Goal: Contribute content: Contribute content

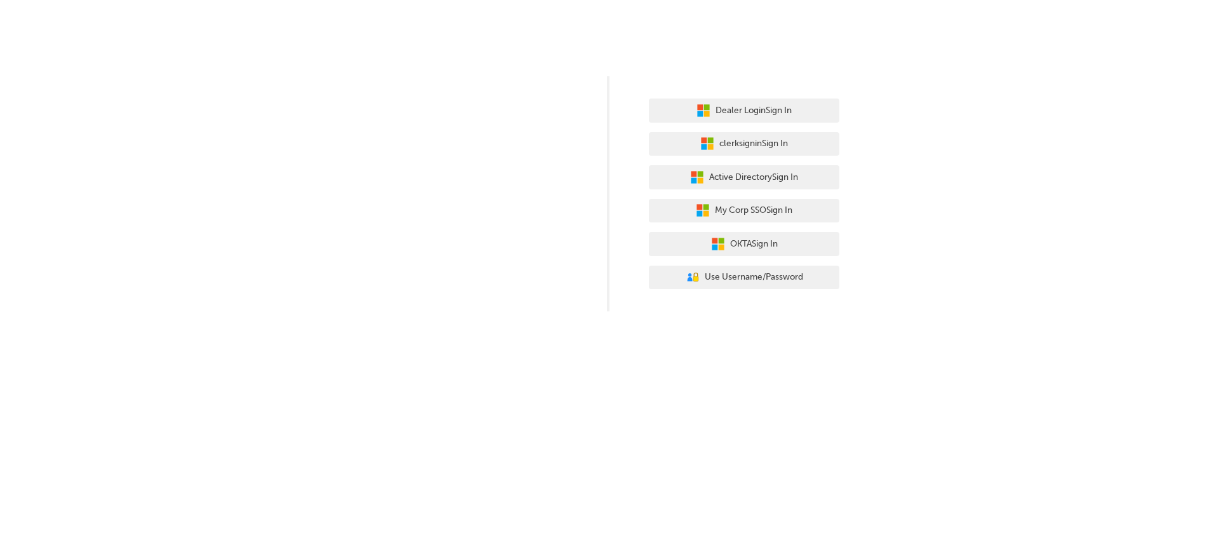
click at [617, 331] on div "Dealer Login Sign In clerksignin Sign In Active Directory Sign In My Corp SSO S…" at bounding box center [609, 272] width 1219 height 544
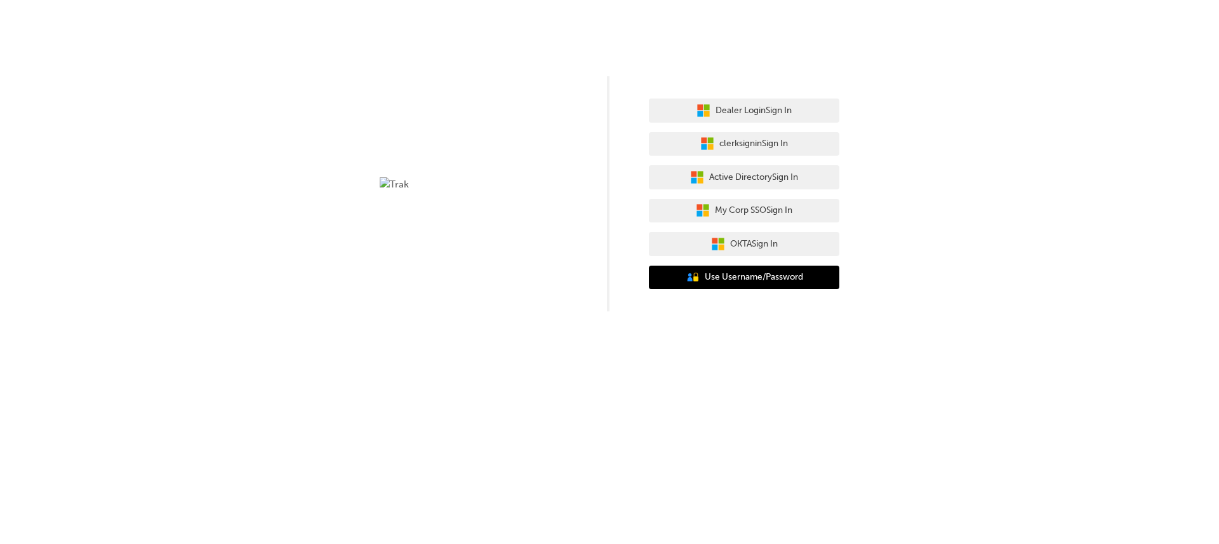
click at [719, 271] on span "Use Username/Password" at bounding box center [754, 277] width 98 height 15
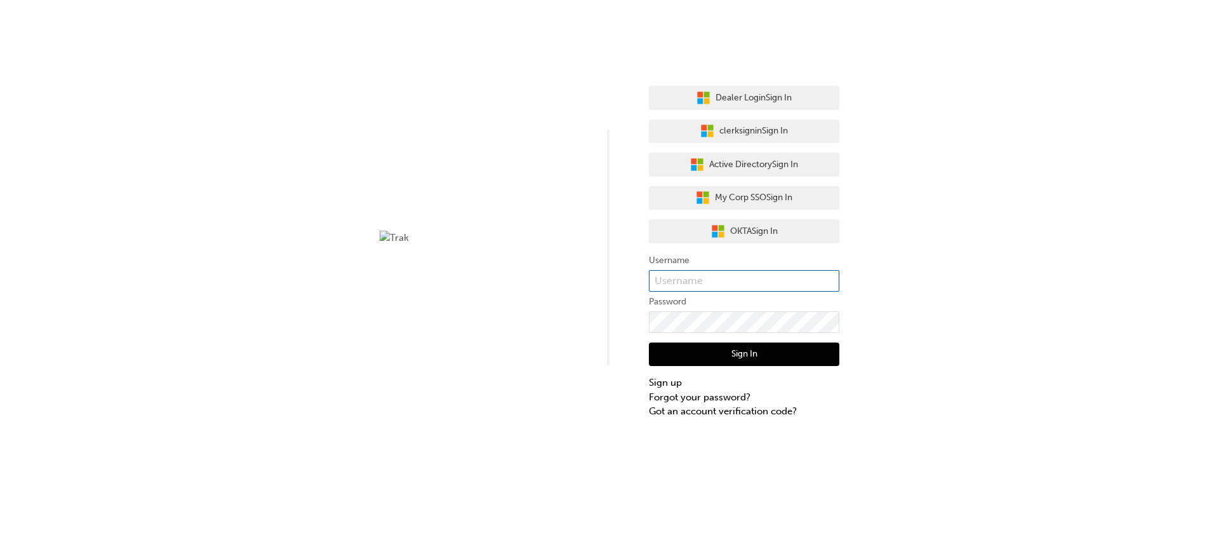
click at [685, 272] on input "text" at bounding box center [744, 281] width 191 height 22
type input "bf.yifan.yang"
click button "Sign In" at bounding box center [744, 354] width 191 height 24
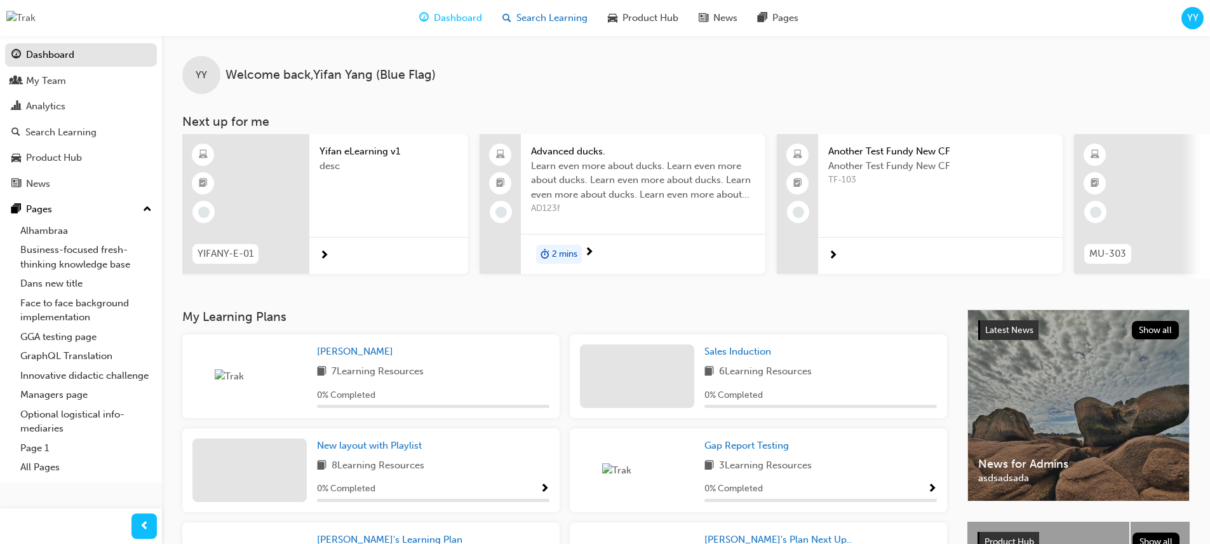
click at [542, 25] on div "Search Learning" at bounding box center [544, 18] width 105 height 26
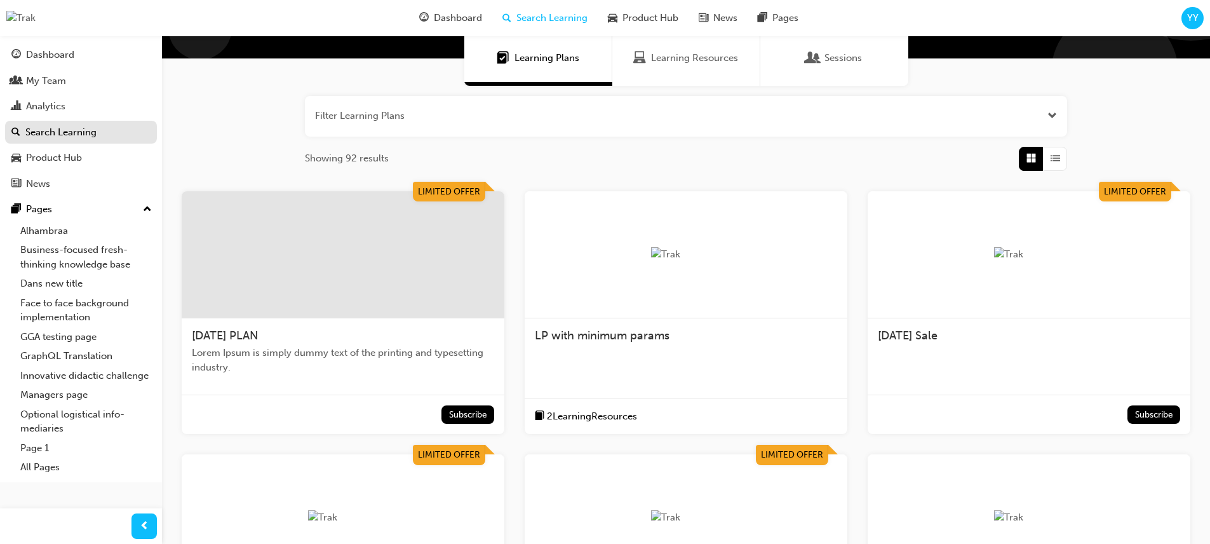
scroll to position [112, 0]
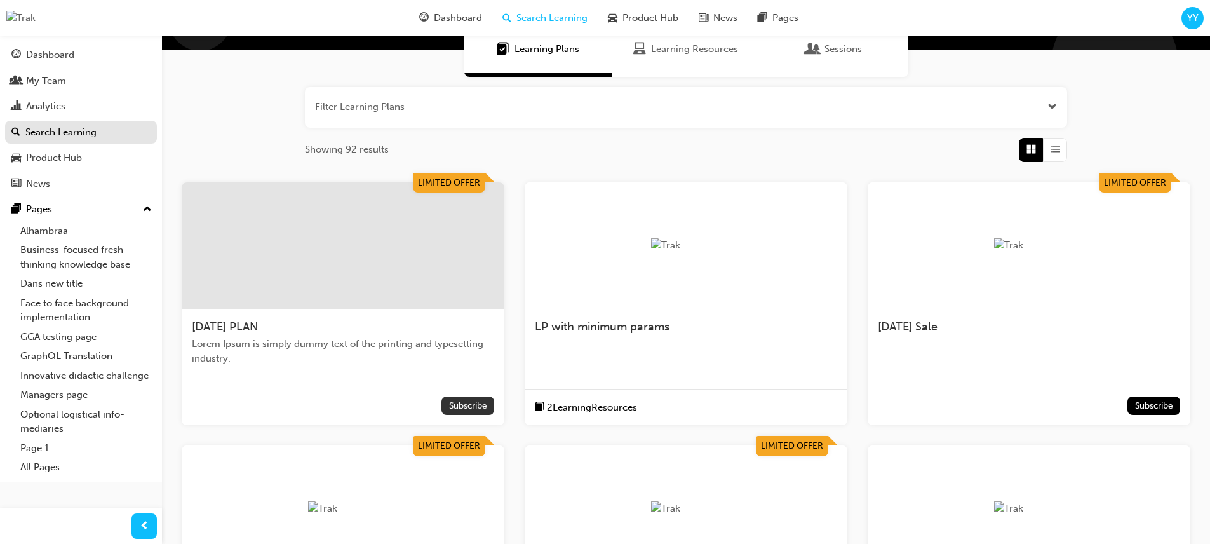
click at [479, 401] on button "Subscribe" at bounding box center [467, 405] width 53 height 18
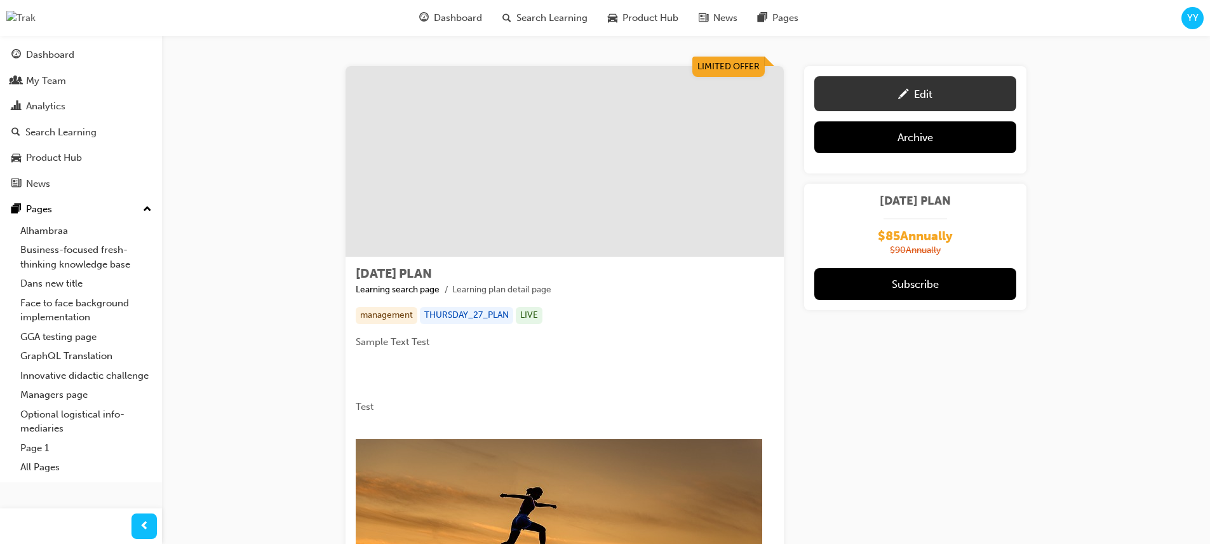
click at [914, 89] on div "Edit" at bounding box center [923, 94] width 18 height 13
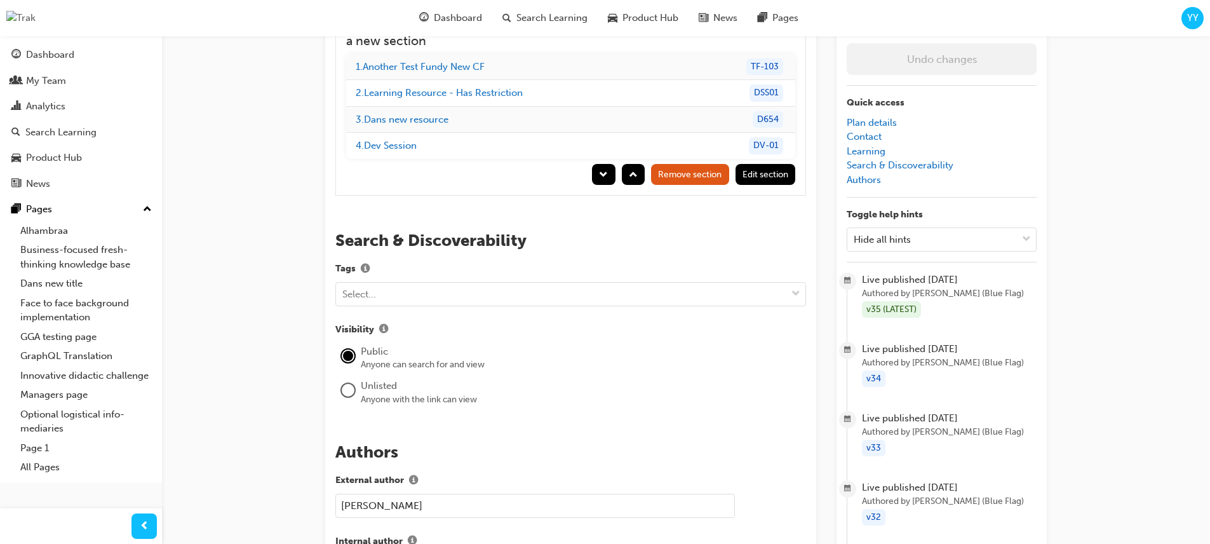
scroll to position [1970, 0]
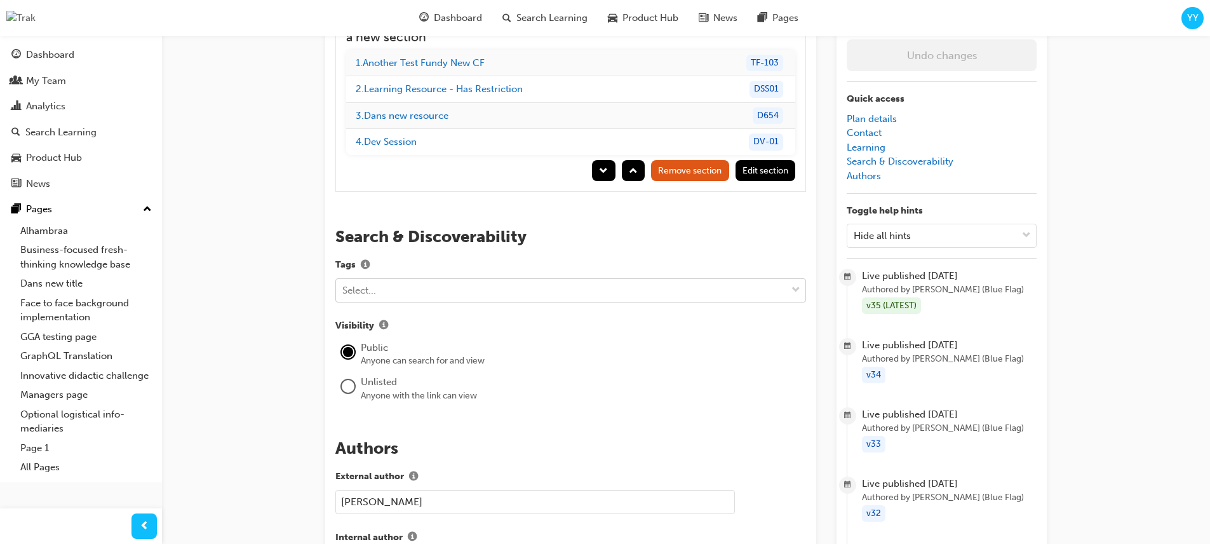
click at [479, 279] on div "Select..." at bounding box center [561, 290] width 450 height 22
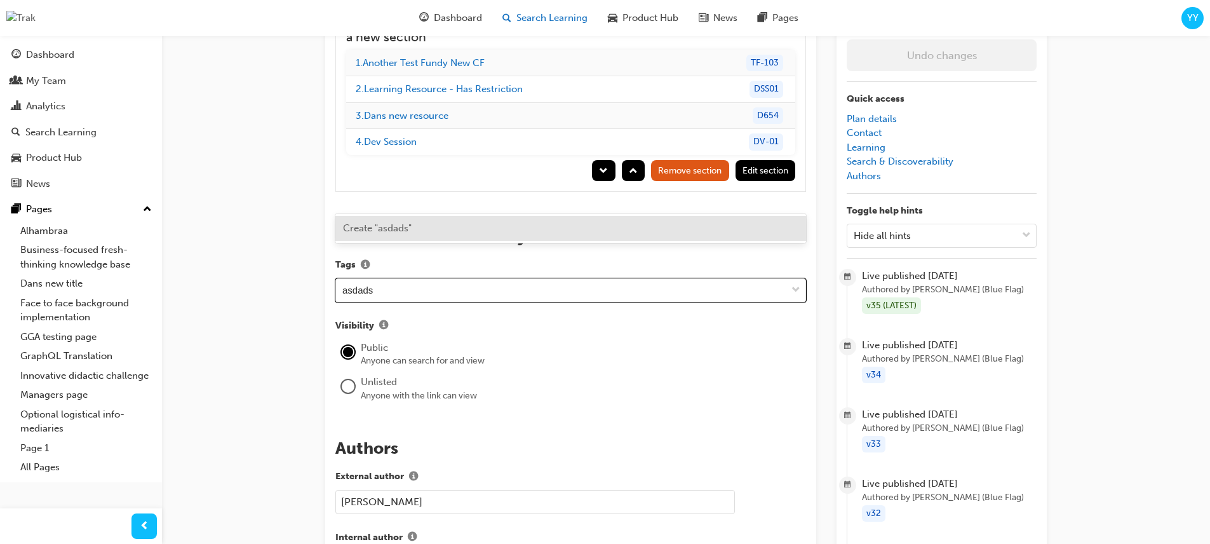
type input "asdads"
type input "A"
type input "Automotive Induction Training"
click at [547, 229] on div "Create "Automotive Induction Training"" at bounding box center [570, 228] width 471 height 25
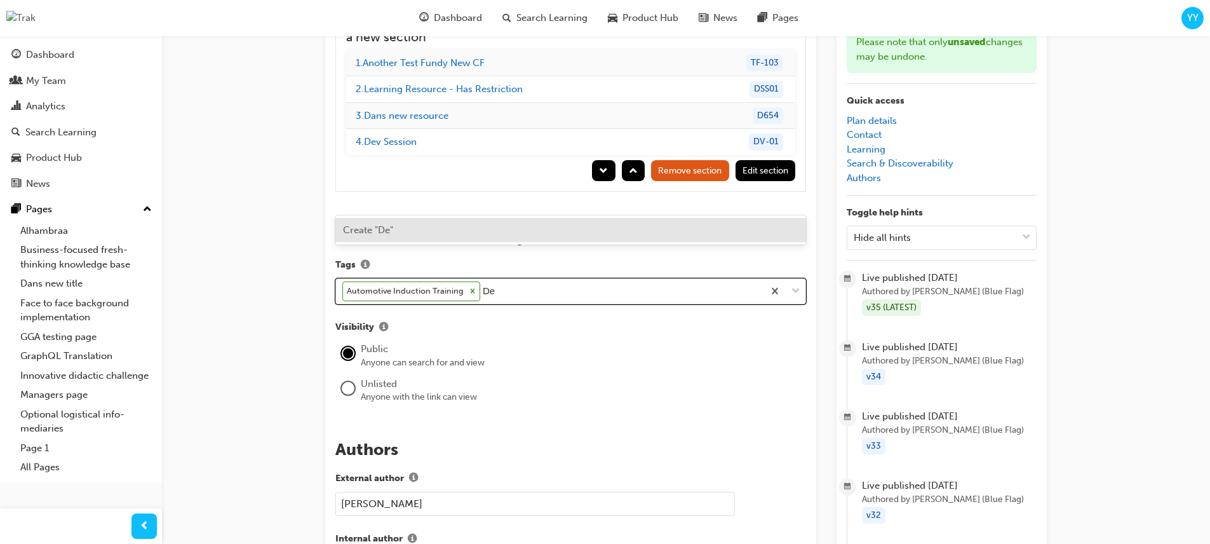
type input "D"
type input "Dealer Welcome Pack"
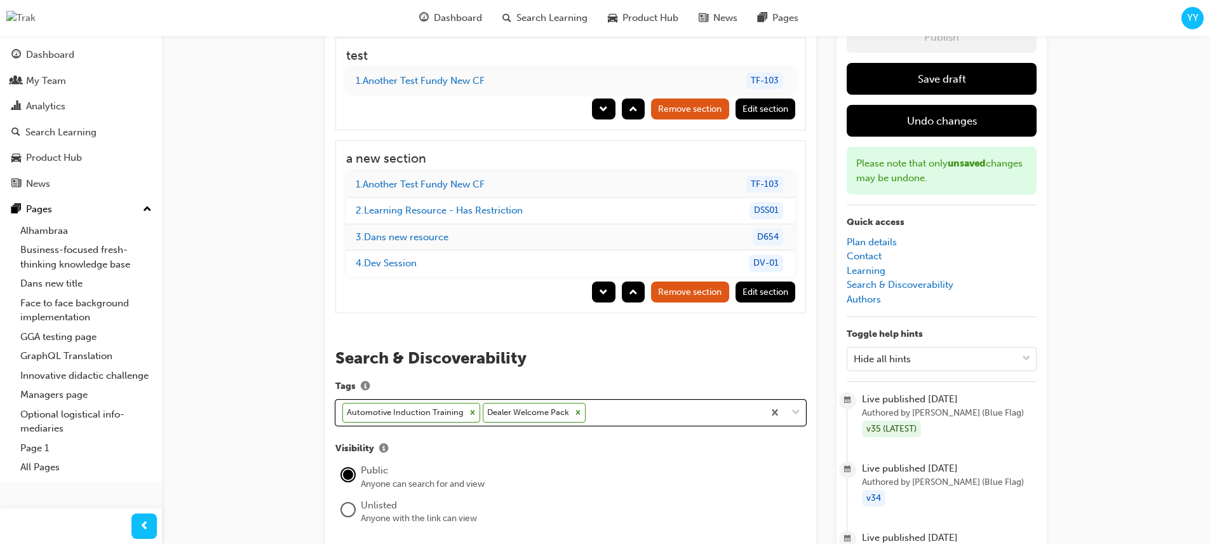
scroll to position [1220, 0]
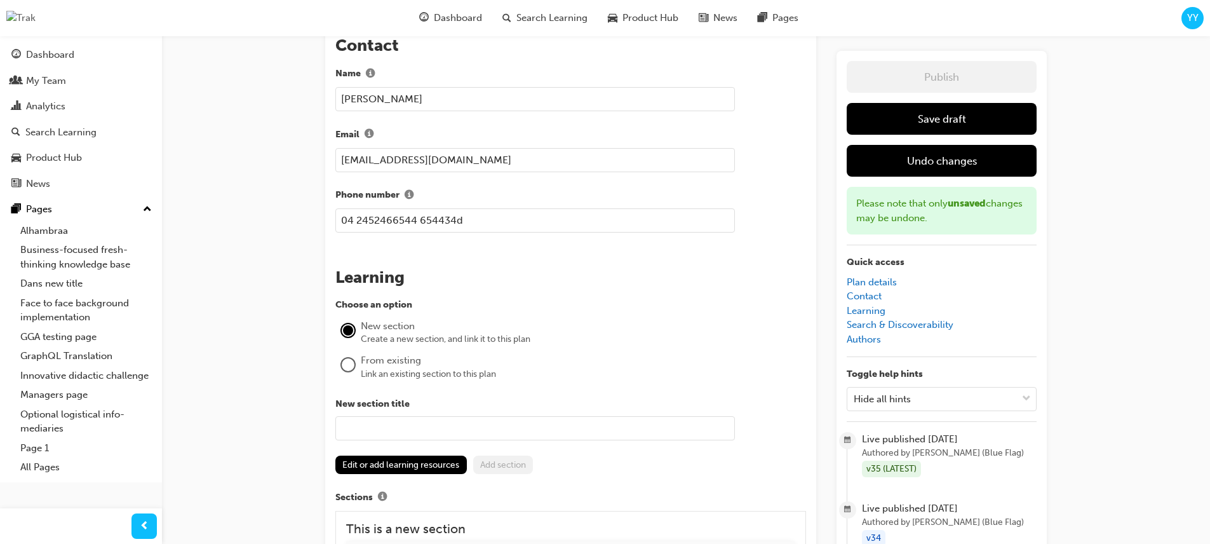
click at [963, 123] on button "Save draft" at bounding box center [941, 119] width 190 height 32
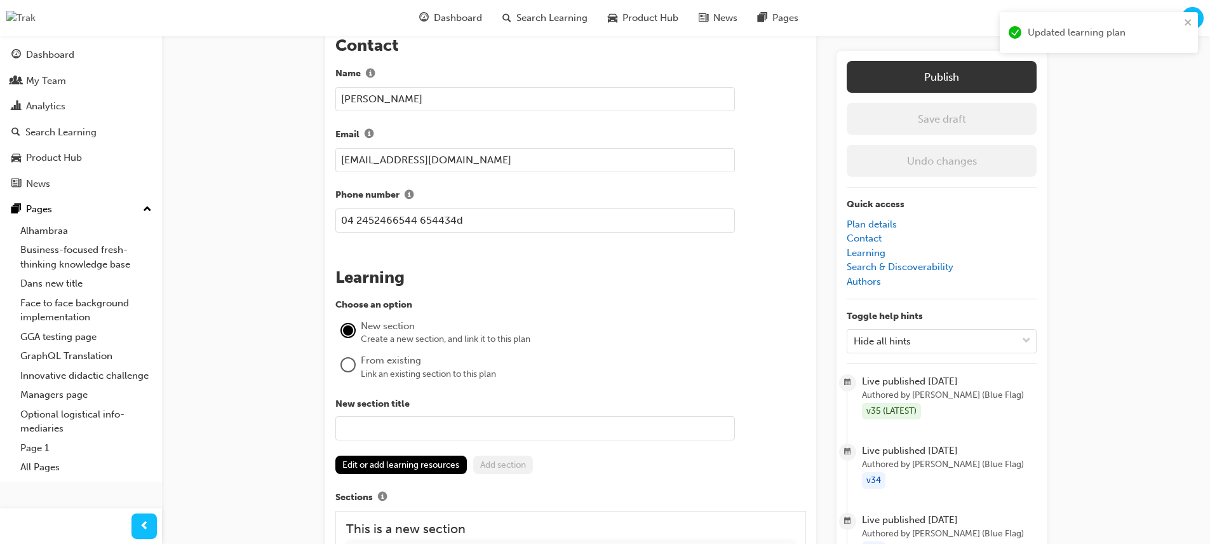
click at [996, 82] on button "Publish" at bounding box center [941, 77] width 190 height 32
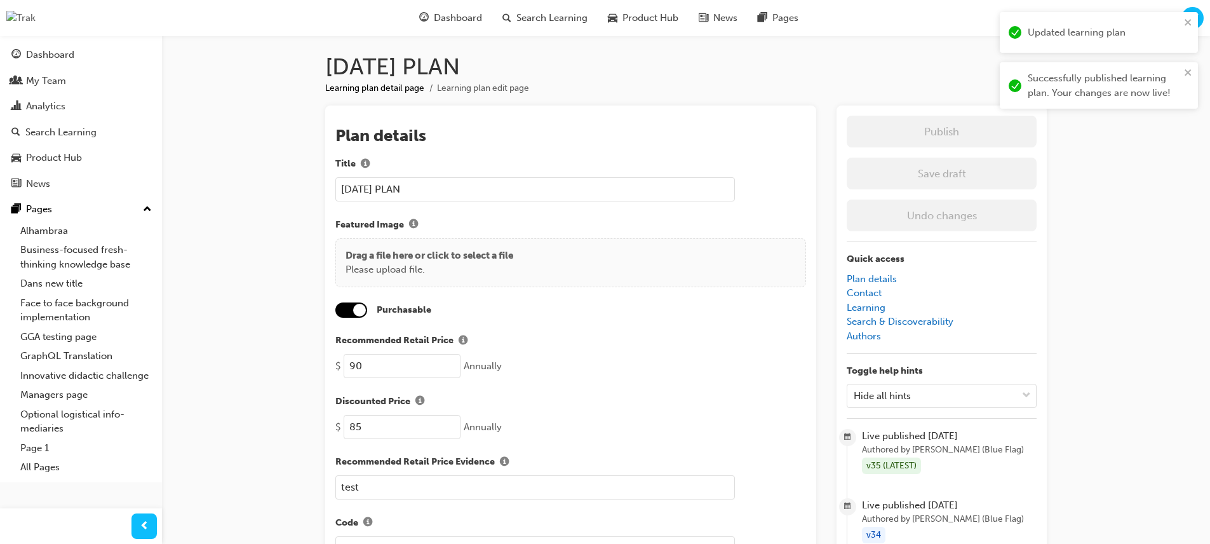
scroll to position [0, 0]
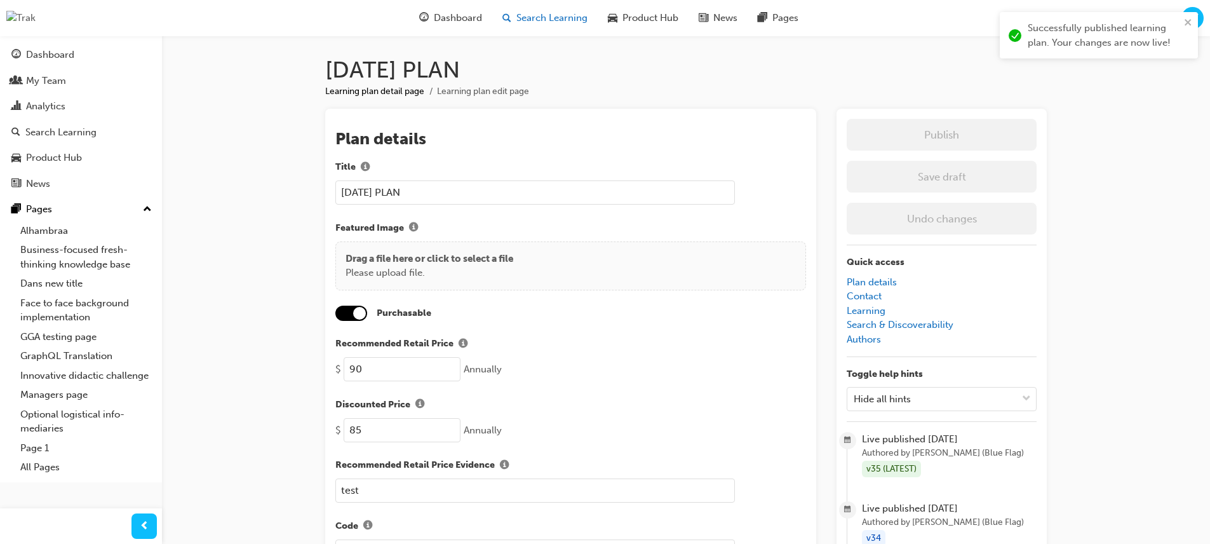
click at [554, 20] on span "Search Learning" at bounding box center [551, 18] width 71 height 15
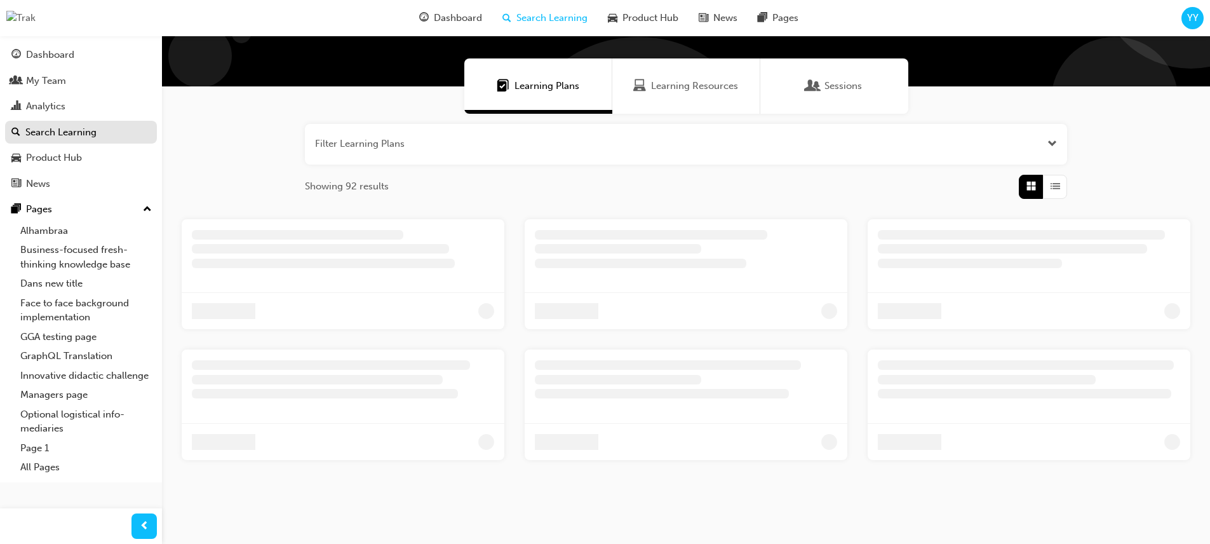
scroll to position [77, 0]
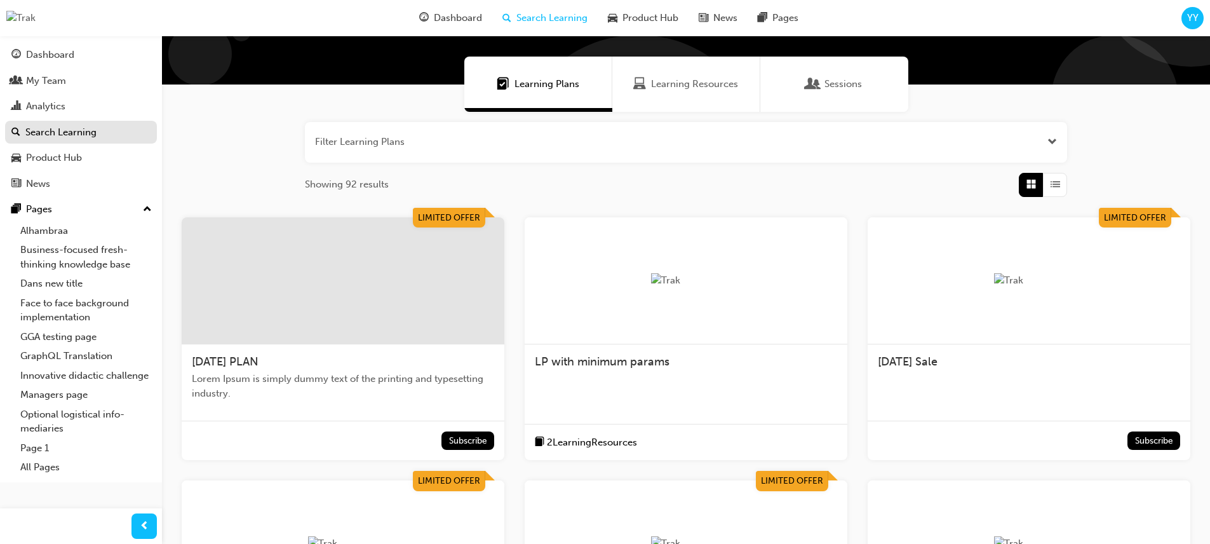
click at [364, 401] on div "[DATE] PLAN Lorem Ipsum is simply dummy text of the printing and typesetting in…" at bounding box center [343, 382] width 323 height 77
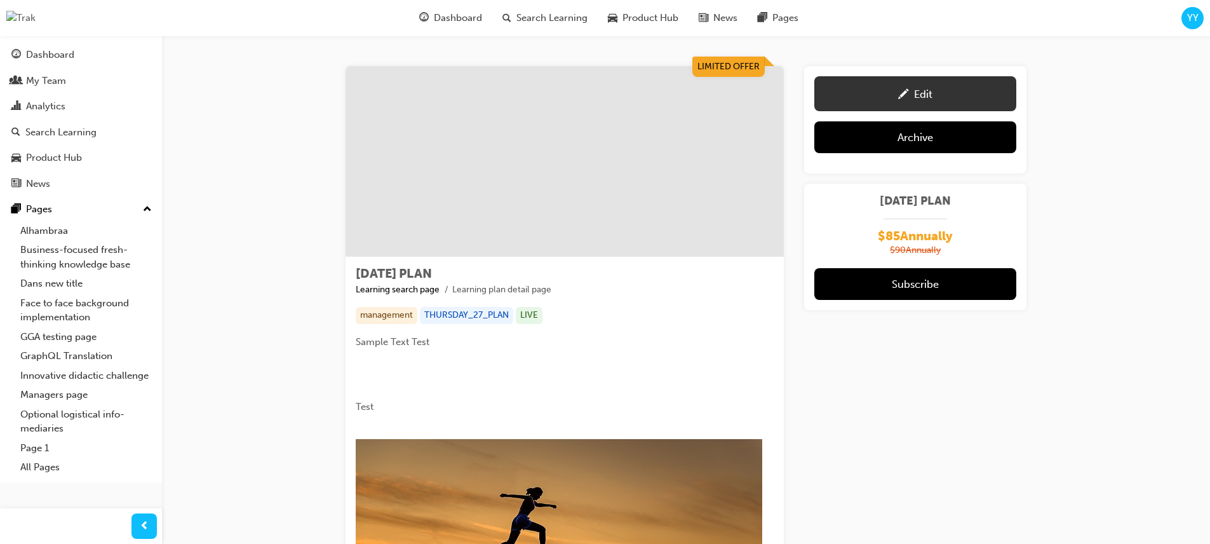
click at [958, 83] on link "Edit" at bounding box center [915, 93] width 202 height 35
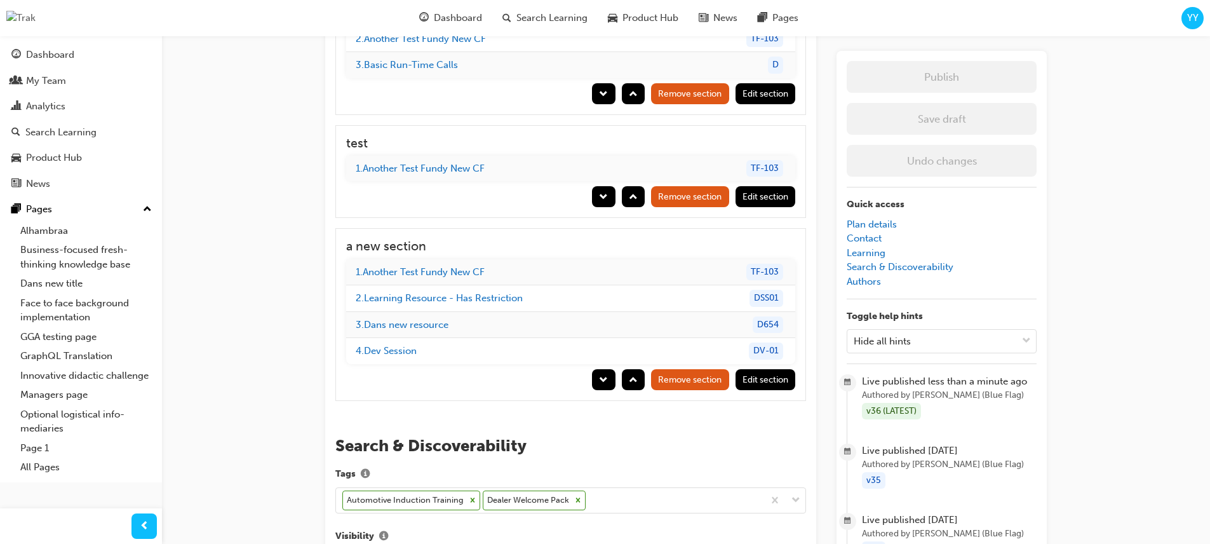
scroll to position [2002, 0]
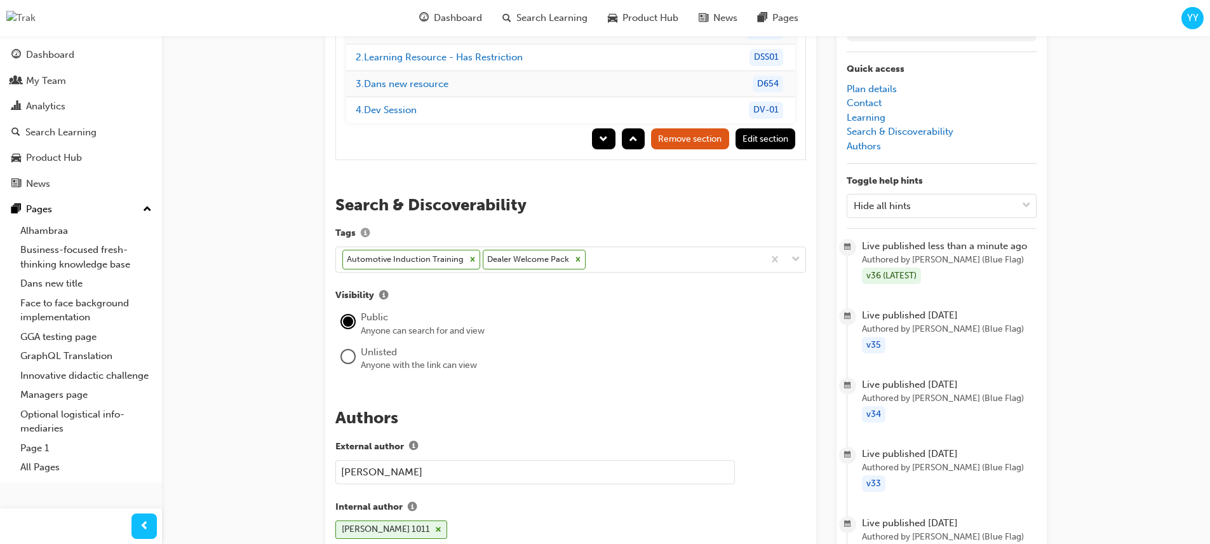
click at [365, 229] on span "info-icon" at bounding box center [365, 234] width 9 height 11
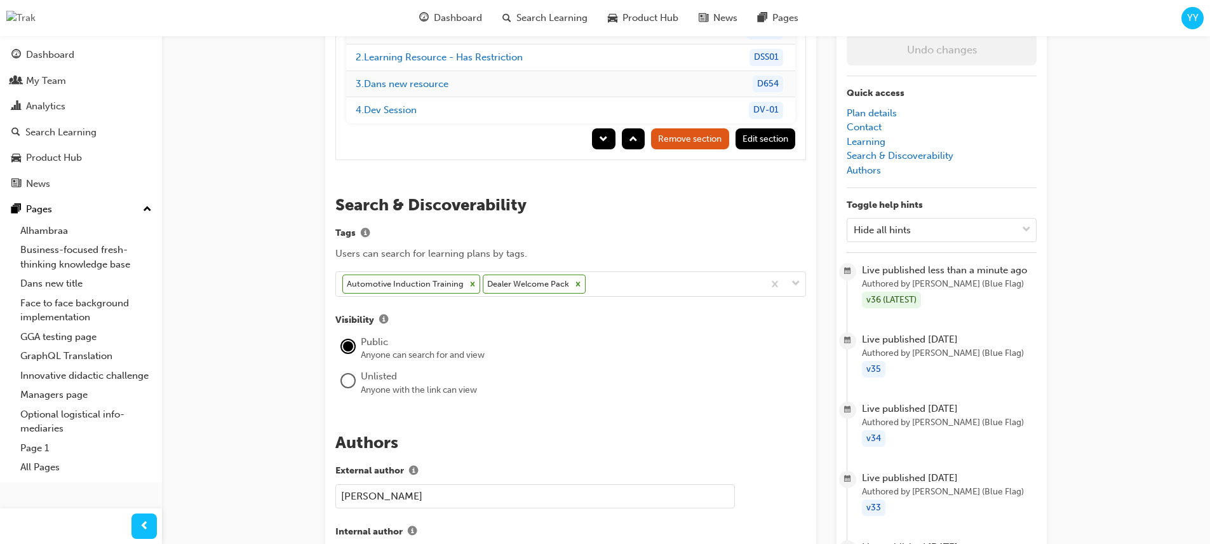
click at [356, 368] on div at bounding box center [347, 383] width 25 height 30
click at [350, 374] on div at bounding box center [348, 380] width 13 height 13
click at [350, 333] on div at bounding box center [347, 348] width 25 height 30
click at [351, 340] on div at bounding box center [348, 346] width 13 height 13
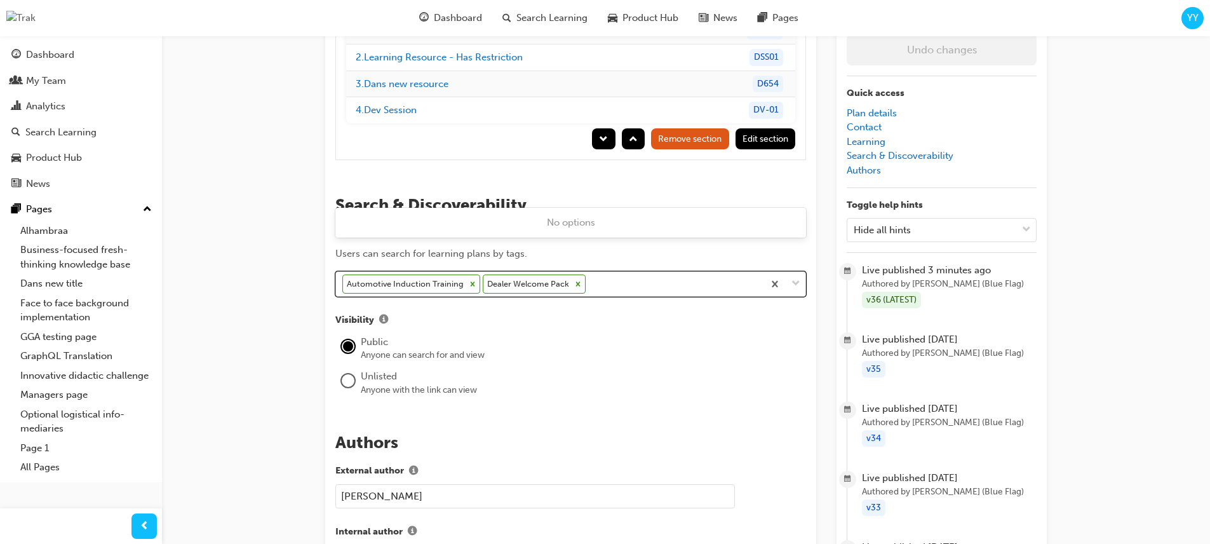
click at [803, 272] on div at bounding box center [784, 284] width 42 height 25
click at [741, 335] on div "Public" at bounding box center [583, 342] width 445 height 15
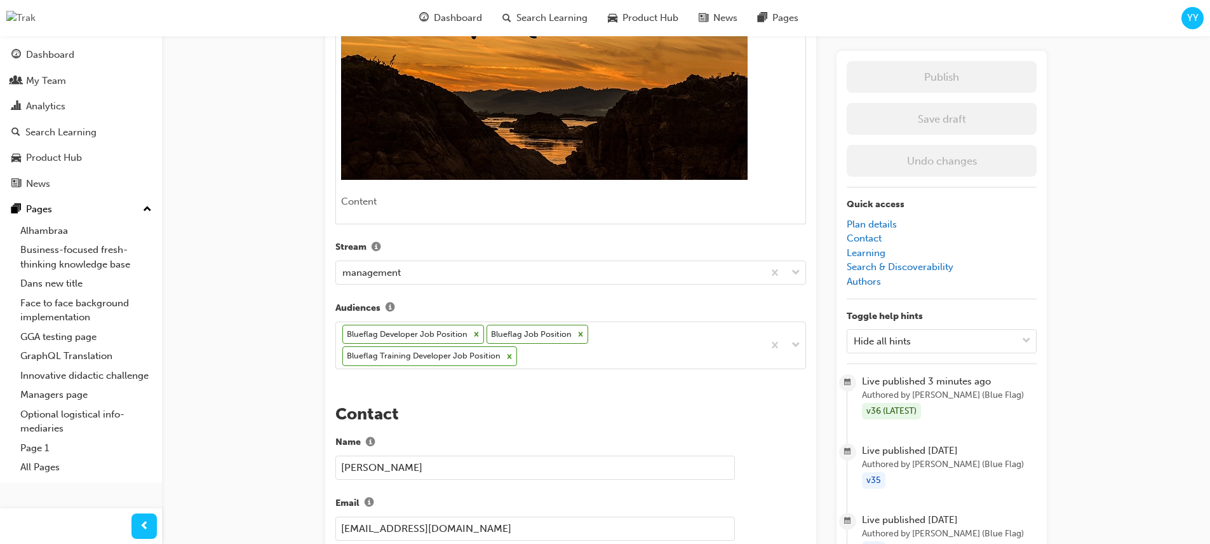
scroll to position [594, 0]
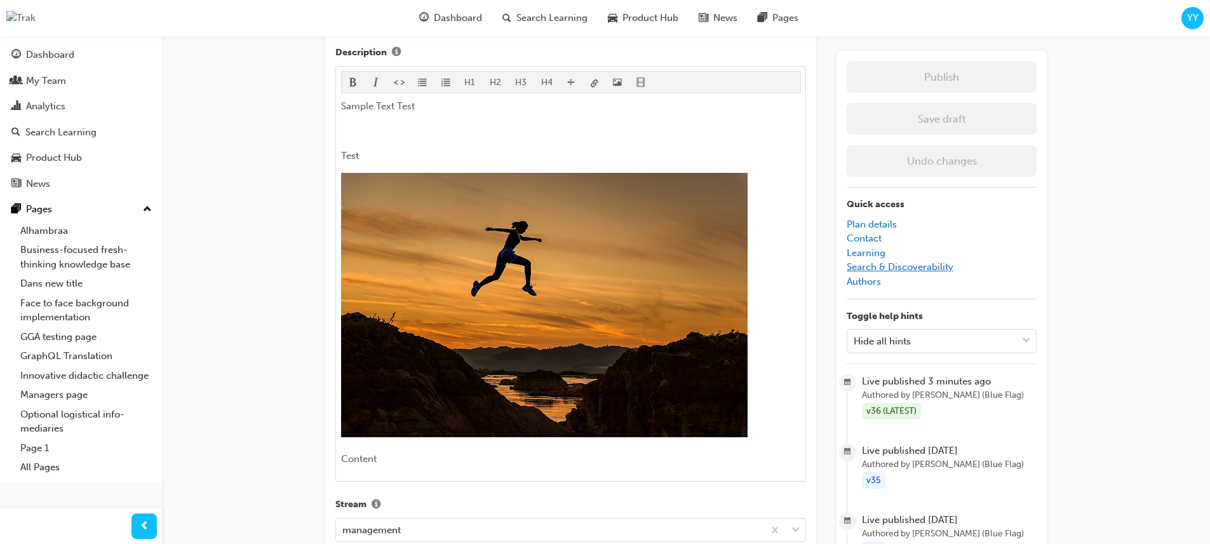
click at [928, 271] on link "Search & Discoverability" at bounding box center [899, 266] width 107 height 11
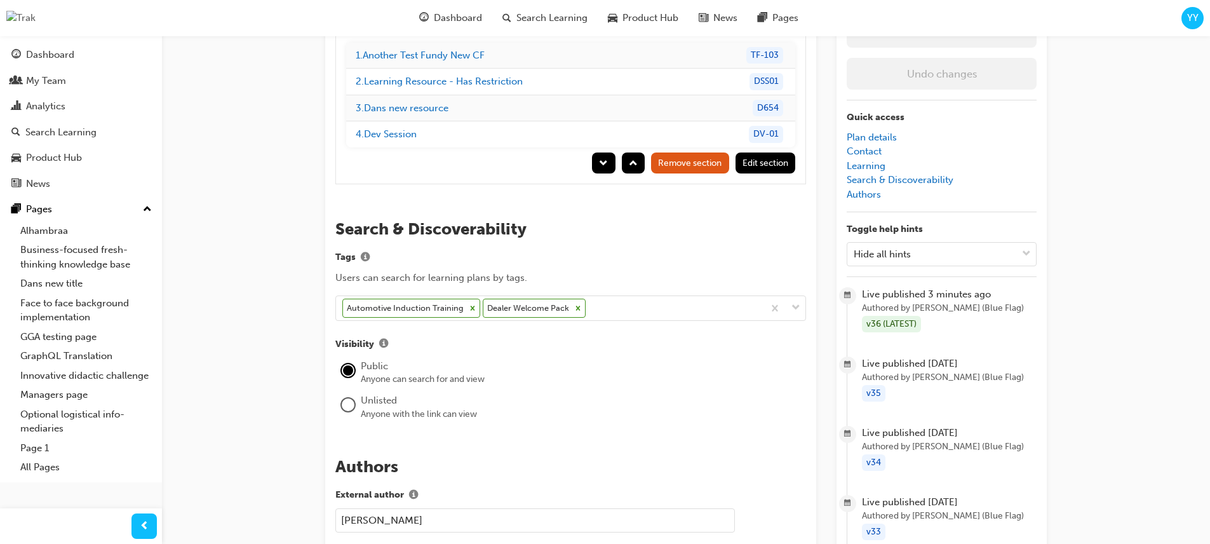
scroll to position [1796, 0]
